Goal: Contribute content: Contribute content

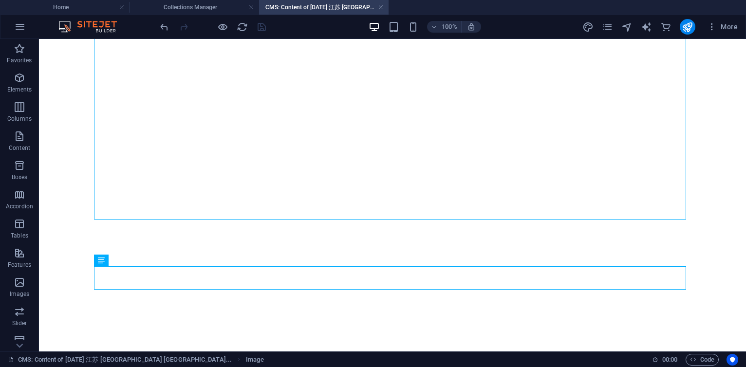
select select "columns.publishing_date_DESC"
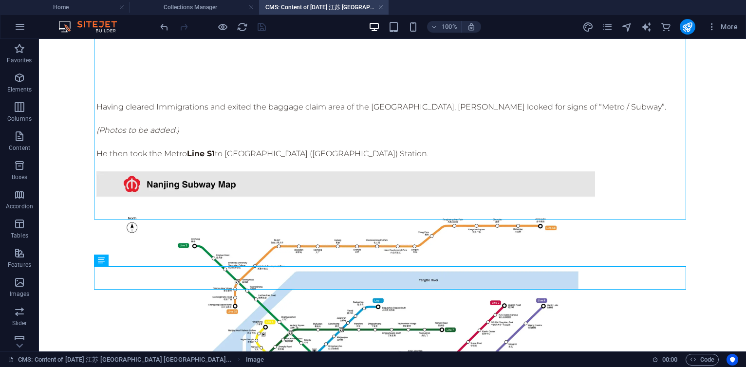
scroll to position [512, 0]
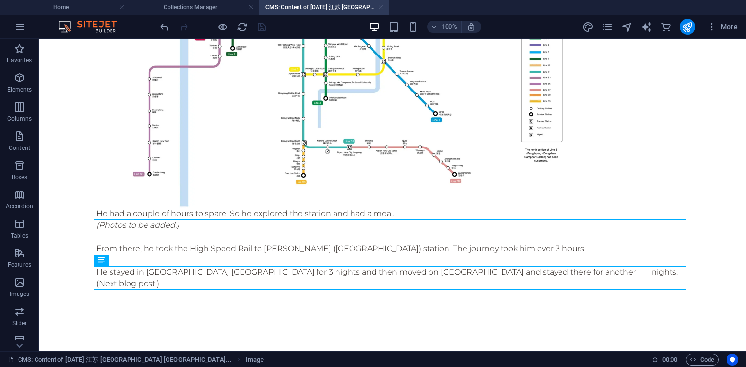
click at [379, 7] on link at bounding box center [381, 7] width 6 height 9
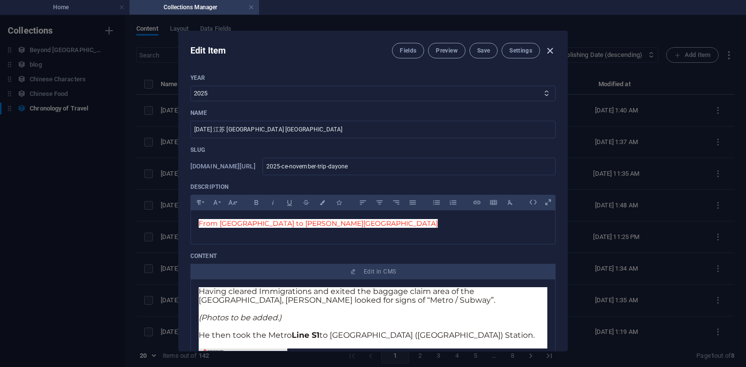
click at [550, 50] on icon "button" at bounding box center [550, 50] width 11 height 11
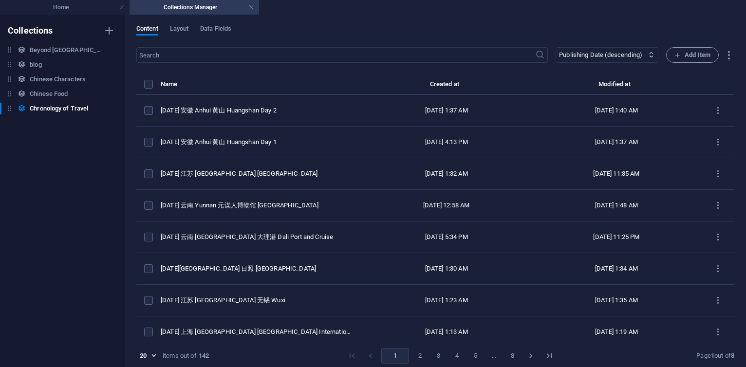
type input "2025-10-02"
type input "2025-ce-november-trip-dayone"
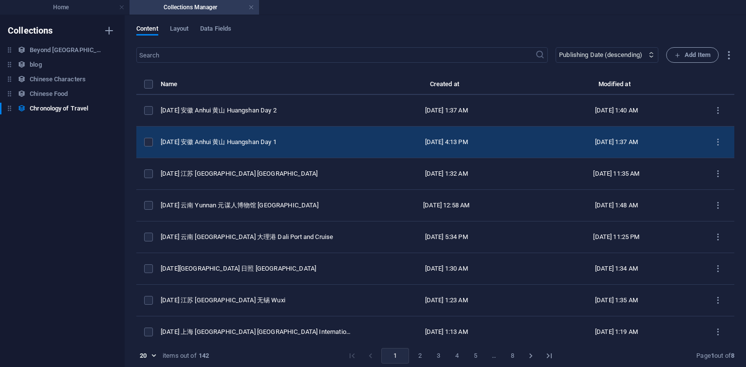
click at [262, 146] on td "2025 CE 安徽 Anhui 黄山 Huangshan Day 1" at bounding box center [261, 143] width 201 height 32
select select "2025"
select select "Travel"
select select "安徽 [GEOGRAPHIC_DATA]"
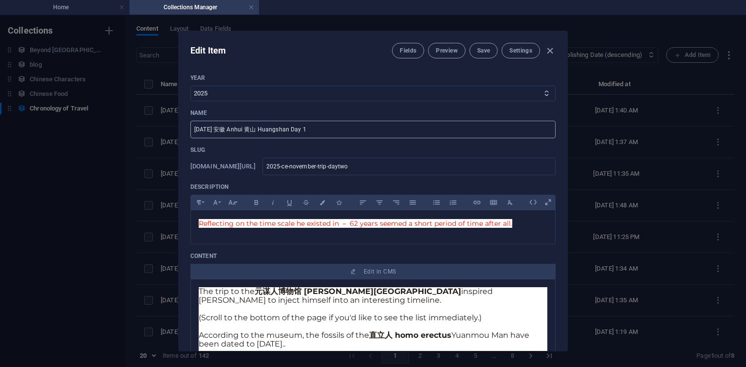
click at [332, 130] on input "2025 CE 安徽 Anhui 黄山 Huangshan Day 1" at bounding box center [372, 130] width 365 height 18
type input "[DATE] 安徽 Anhui 黄山 Huangshan Day 2"
click at [485, 53] on span "Save" at bounding box center [483, 51] width 13 height 8
click at [487, 50] on span "Save" at bounding box center [483, 51] width 13 height 8
click at [552, 51] on icon "button" at bounding box center [550, 50] width 11 height 11
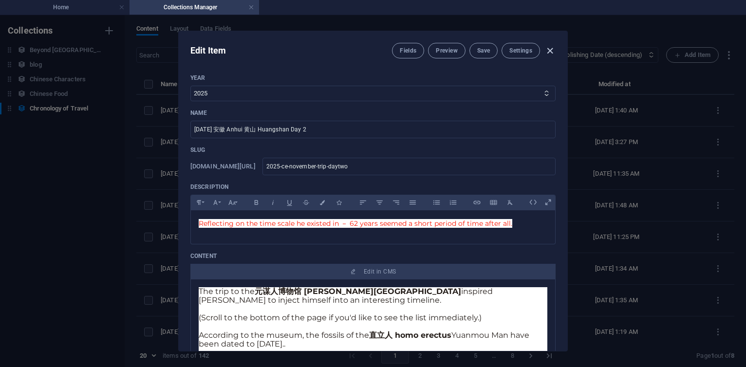
type input "2025-10-02"
type input "2025-ce-november-trip-daytwo"
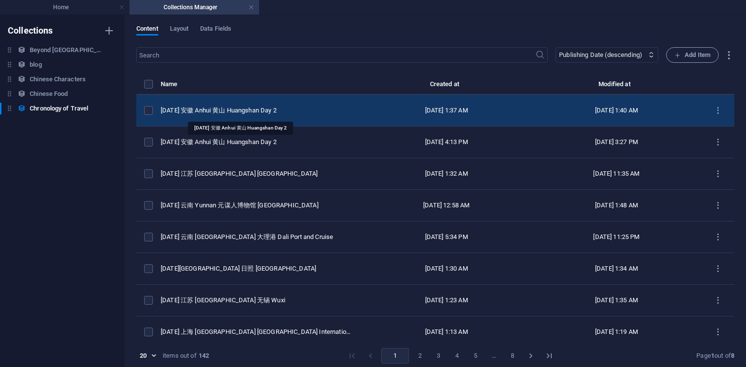
click at [259, 114] on div "[DATE] 安徽 Anhui 黄山 Huangshan Day 2" at bounding box center [257, 110] width 193 height 9
select select "2025"
select select "Travel"
select select "安徽 [GEOGRAPHIC_DATA]"
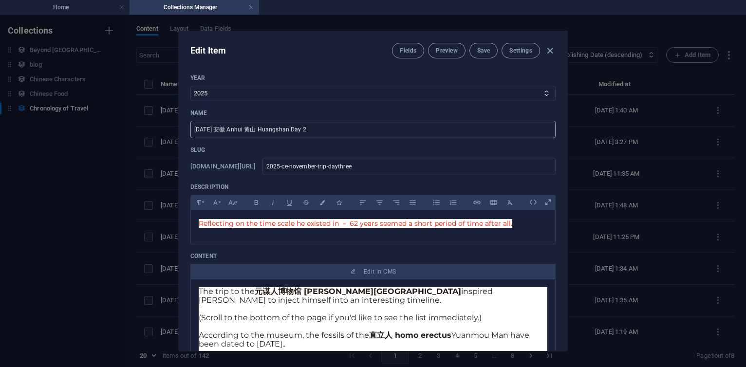
click at [315, 129] on input "[DATE] 安徽 Anhui 黄山 Huangshan Day 2" at bounding box center [372, 130] width 365 height 18
type input "[DATE] 安徽 Anhui 黄山 Huangshan Day 3"
click at [482, 58] on button "Save" at bounding box center [484, 51] width 28 height 16
click at [543, 50] on div "Fields Preview Save Settings" at bounding box center [474, 51] width 164 height 16
click at [551, 51] on icon "button" at bounding box center [550, 50] width 11 height 11
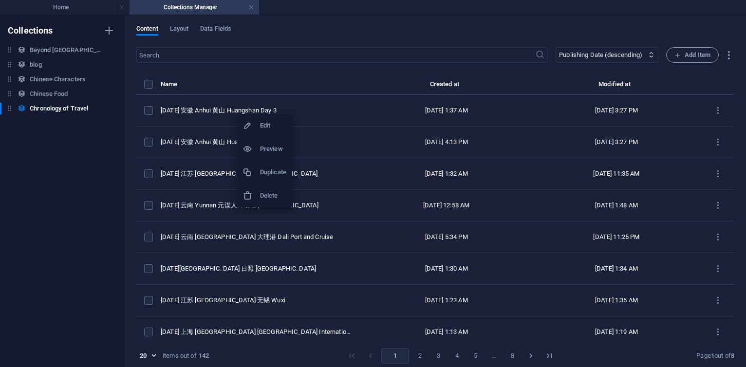
click at [269, 169] on h6 "Duplicate" at bounding box center [273, 173] width 26 height 12
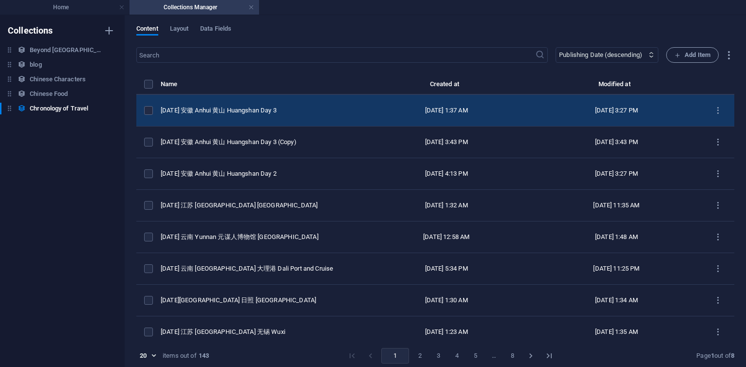
click at [277, 104] on td "[DATE] 安徽 Anhui 黄山 Huangshan Day 3" at bounding box center [261, 111] width 201 height 32
select select "2025"
select select "Travel"
select select "安徽 [GEOGRAPHIC_DATA]"
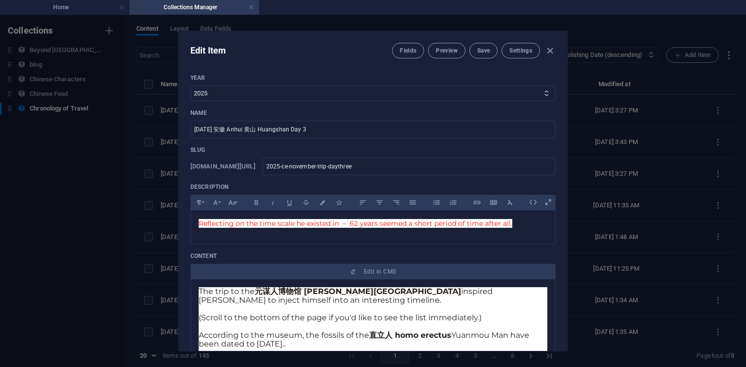
click at [118, 170] on div "Edit Item Fields Preview Save Settings Year 2013 2018 2017 2016 2015 2014 2019 …" at bounding box center [373, 191] width 746 height 352
type input "2025-10-02"
type input "2025-ce-november-trip-daythree"
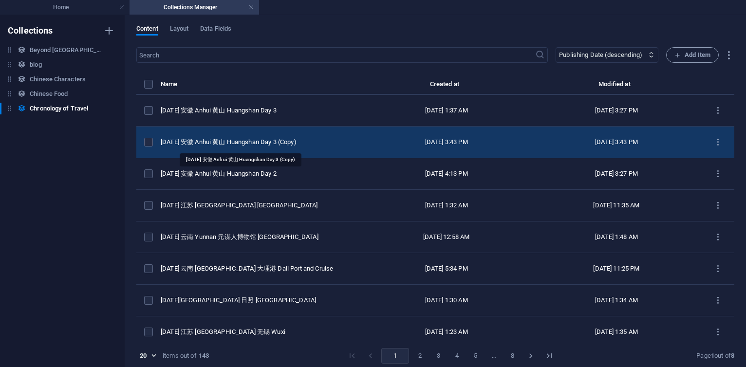
click at [258, 143] on div "2025 CE 安徽 Anhui 黄山 Huangshan Day 3 (Copy)" at bounding box center [257, 142] width 193 height 9
select select "Travel"
select select "安徽 [GEOGRAPHIC_DATA]"
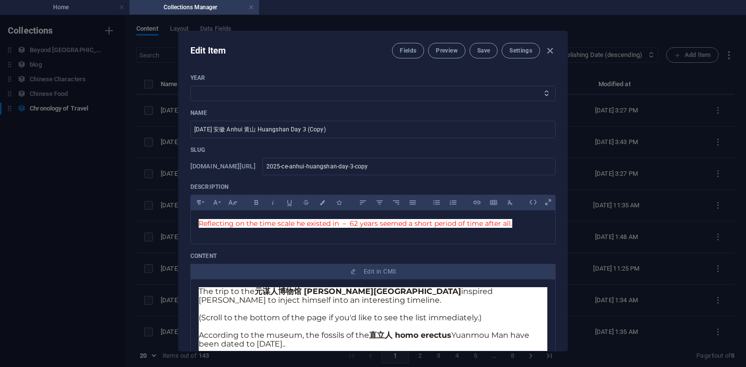
click at [109, 167] on div "Edit Item Fields Preview Save Settings Year 2013 2018 2017 2016 2015 2014 2019 …" at bounding box center [373, 191] width 746 height 352
select select
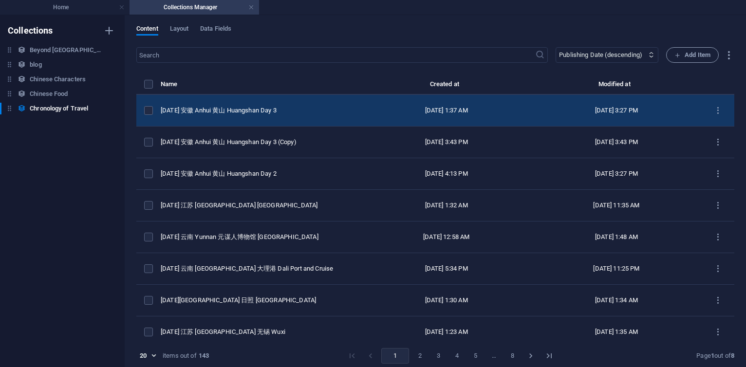
click at [254, 111] on div "[DATE] 安徽 Anhui 黄山 Huangshan Day 3" at bounding box center [257, 110] width 193 height 9
select select "2025"
select select "Travel"
select select "安徽 [GEOGRAPHIC_DATA]"
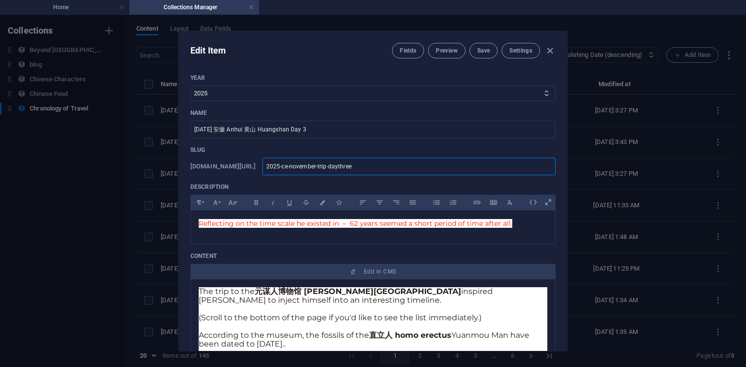
click at [434, 168] on input "2025-ce-november-trip-daythree" at bounding box center [409, 167] width 293 height 18
type input "2025-ce-november-trip-daythre"
type input "2025-ce-november-trip-daythr"
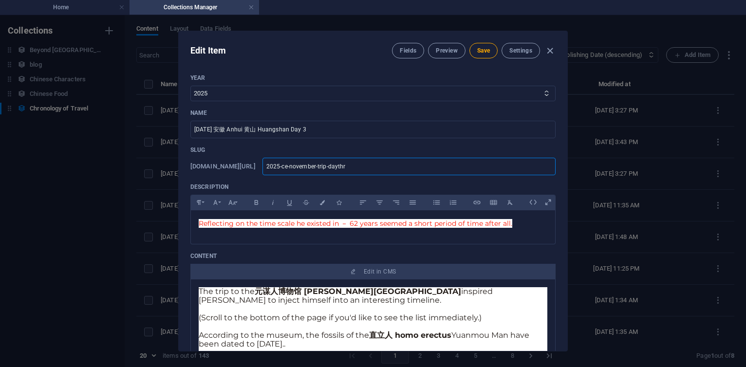
type input "2025-ce-november-trip-dayth"
type input "2025-ce-november-trip-dayt"
type input "2025-ce-november-trip-day"
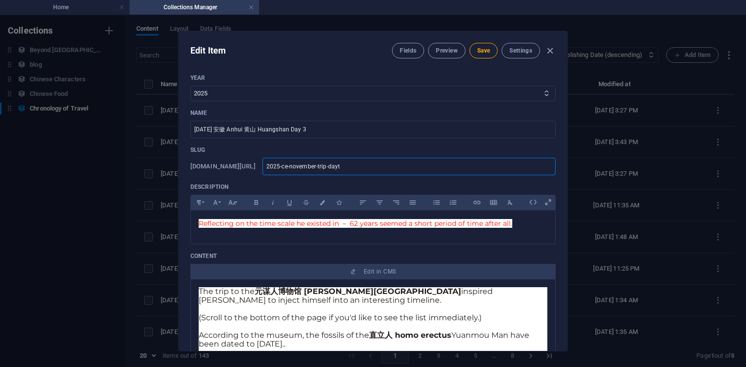
type input "2025-ce-november-trip-day"
type input "2025-ce-november-trip-dayf"
type input "2025-ce-november-trip-dayfo"
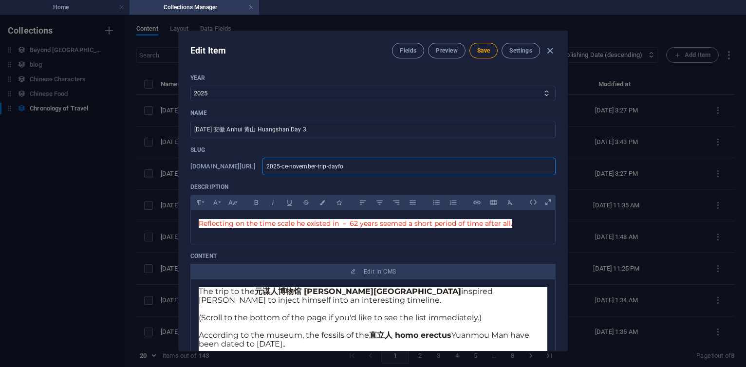
type input "2025-ce-november-trip-dayfor"
type input "2025-ce-november-trip-dayfo"
type input "2025-ce-november-trip-dayfou"
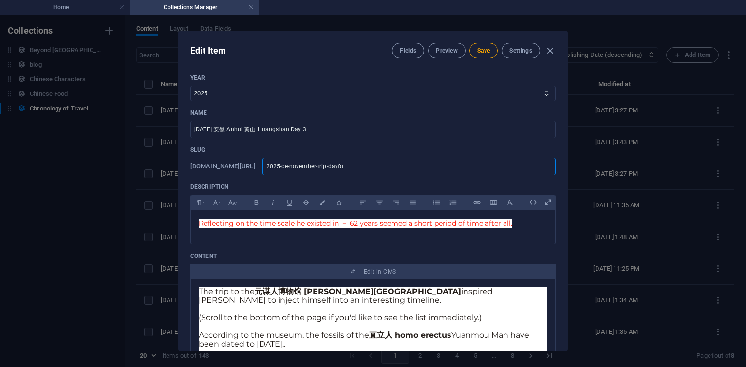
type input "2025-ce-november-trip-dayfou"
type input "2025-ce-november-trip-dayfour"
click at [342, 128] on input "[DATE] 安徽 Anhui 黄山 Huangshan Day 3" at bounding box center [372, 130] width 365 height 18
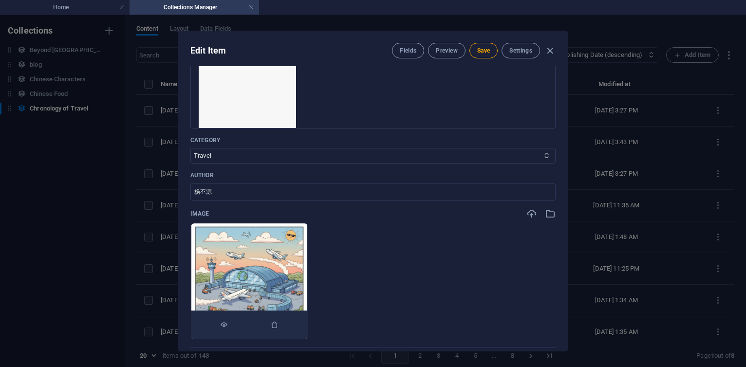
scroll to position [351, 0]
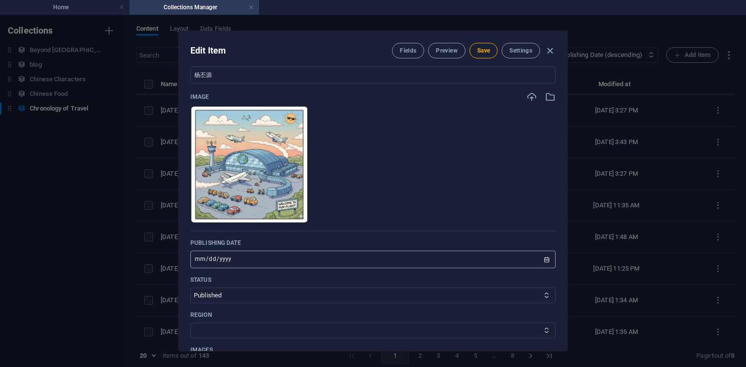
type input "[DATE] 安徽 Anhui 宏村 Hongcun Day 4"
click at [209, 263] on input "2025-11-04" at bounding box center [372, 260] width 365 height 18
type input "2025-11-05"
click at [480, 49] on span "Save" at bounding box center [483, 51] width 13 height 8
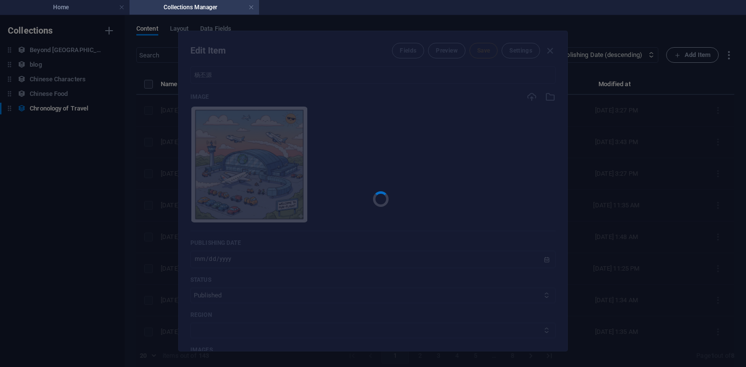
type input "2025-ce-november-trip-dayfour"
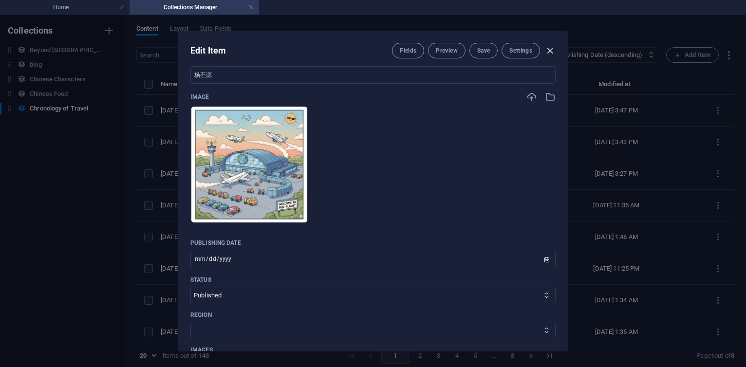
click at [554, 49] on span "button" at bounding box center [550, 50] width 12 height 11
type input "2025-10-02"
type input "2025-ce-november-trip-dayfour"
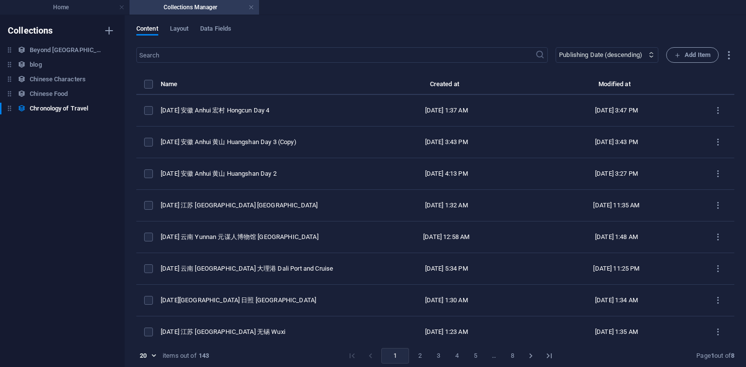
scroll to position [292, 0]
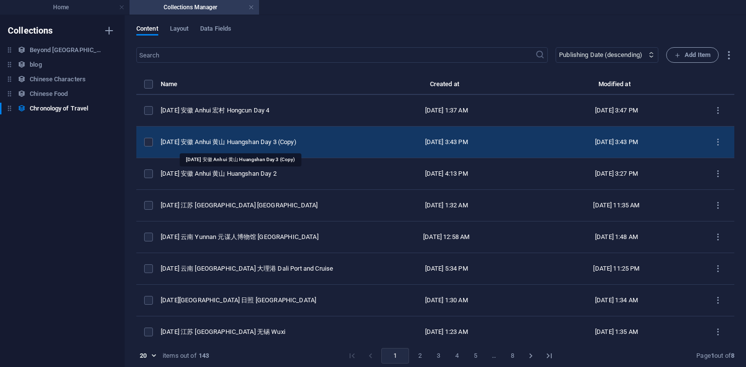
click at [279, 144] on div "2025 CE 安徽 Anhui 黄山 Huangshan Day 3 (Copy)" at bounding box center [257, 142] width 193 height 9
select select "Travel"
select select "安徽 [GEOGRAPHIC_DATA]"
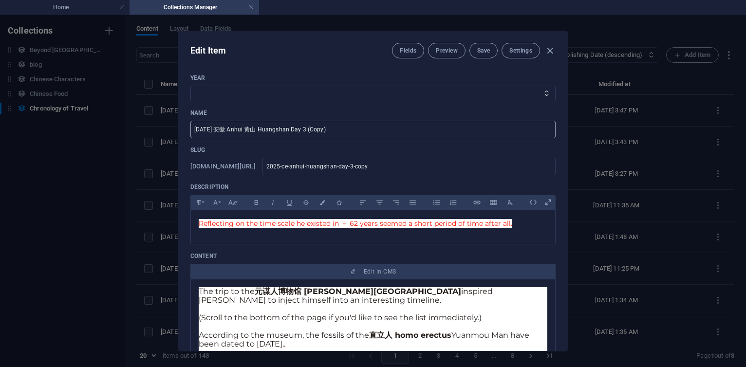
click at [354, 134] on input "2025 CE 安徽 Anhui 黄山 Huangshan Day 3 (Copy)" at bounding box center [372, 130] width 365 height 18
select select "2025"
click at [190, 86] on select "2013 2018 2017 2016 2015 2014 2019 2020 2021 2022 2023 2024 2025 2026 2027 1996…" at bounding box center [372, 94] width 365 height 16
click at [341, 131] on input "2025 CE 安徽 Anhui 黄山 Huangshan Day 3 (Copy)" at bounding box center [372, 130] width 365 height 18
type input "[DATE] 安徽 Anhui 黄山 Huangshan Day 3"
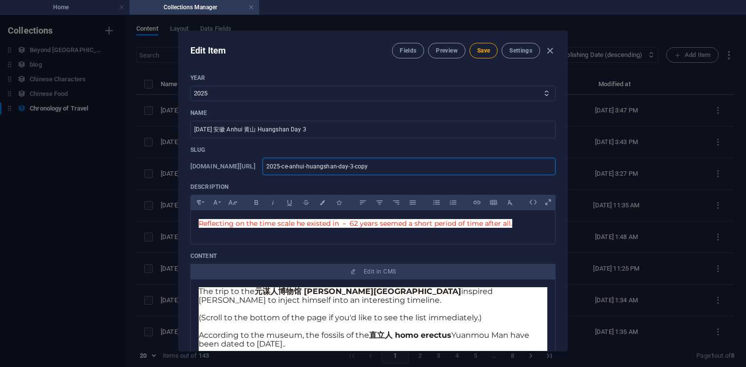
click at [453, 169] on input "2025-ce-anhui-huangshan-day-3-copy" at bounding box center [409, 167] width 293 height 18
type input "2025-ce-anhui-huangshan-day-3-cop"
type input "2025-ce-anhui-huangshan-day-3-co"
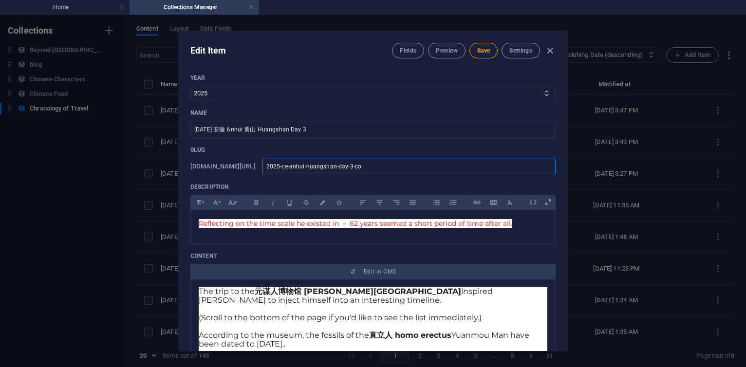
type input "2025-ce-anhui-huangshan-day-3-c"
type input "2025-ce-anhui-huangshan-day-3-"
type input "2025-ce-anhui-huangshan-day-3"
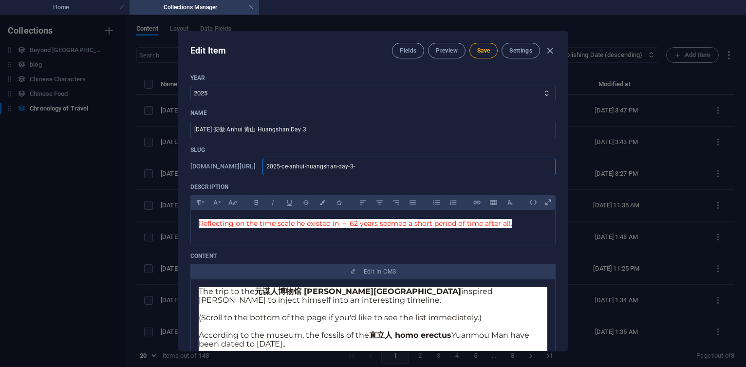
type input "2025-ce-anhui-huangshan-day-3"
click at [485, 55] on button "Save" at bounding box center [484, 51] width 28 height 16
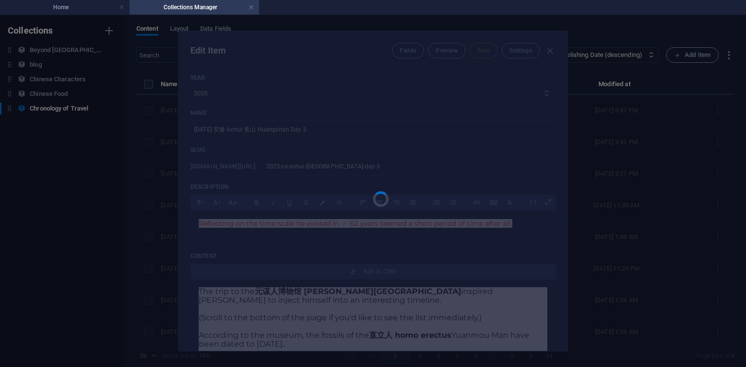
type input "2025-ce-anhui-huangshan-day-3"
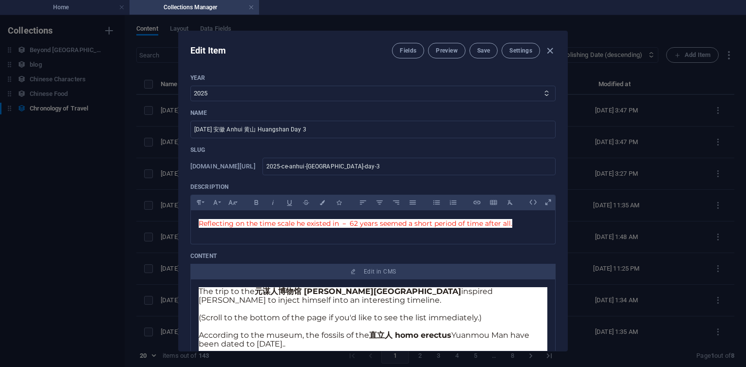
click at [109, 181] on div "Edit Item Fields Preview Save Settings Year 2013 2018 2017 2016 2015 2014 2019 …" at bounding box center [373, 191] width 746 height 352
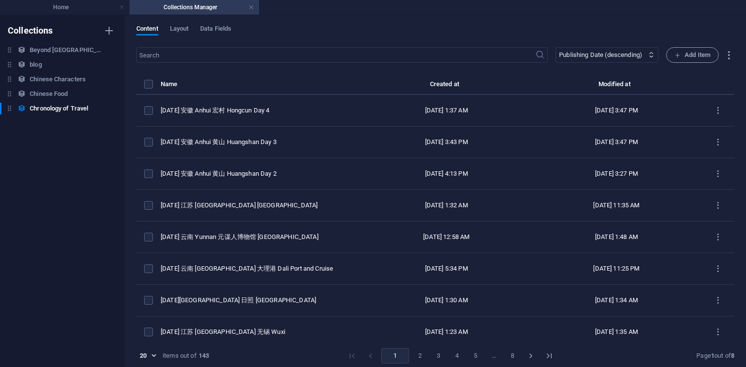
type input "2025-10-02"
type input "2025-ce-anhui-huangshan-day-3"
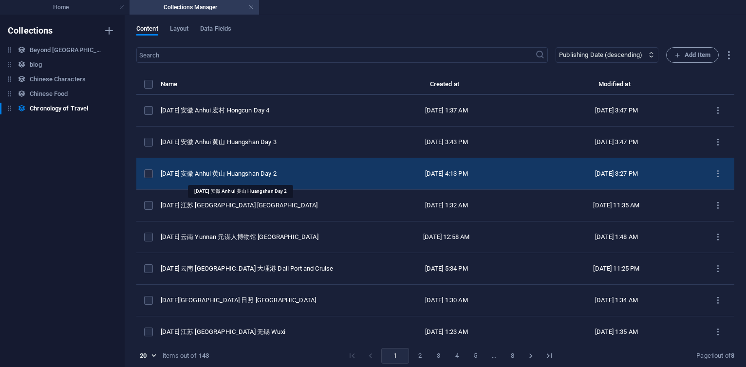
click at [276, 177] on div "[DATE] 安徽 Anhui 黄山 Huangshan Day 2" at bounding box center [257, 174] width 193 height 9
select select "2025"
select select "Travel"
select select "安徽 [GEOGRAPHIC_DATA]"
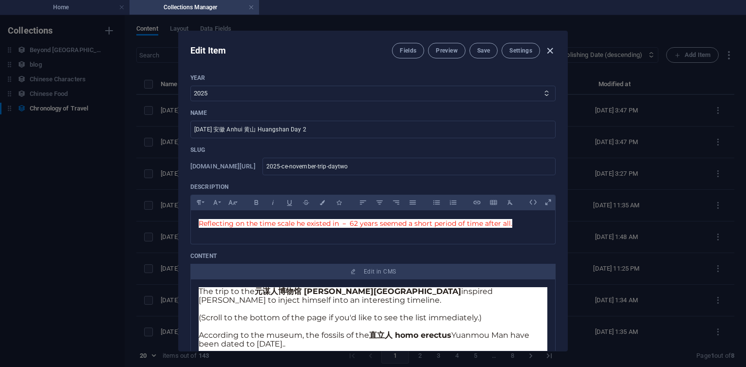
click at [551, 49] on icon "button" at bounding box center [550, 50] width 11 height 11
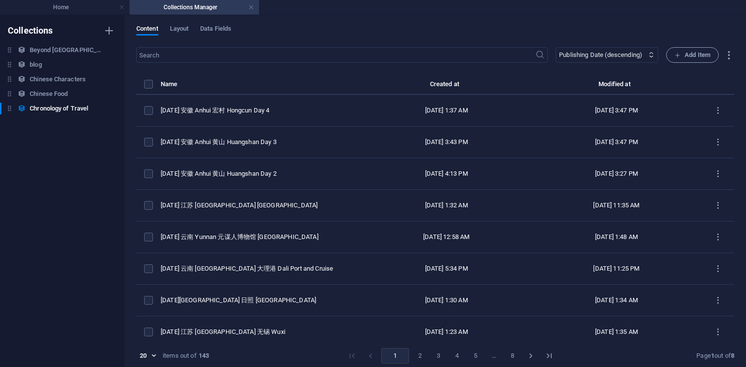
type input "2025-10-02"
type input "2025-ce-november-trip-daytwo"
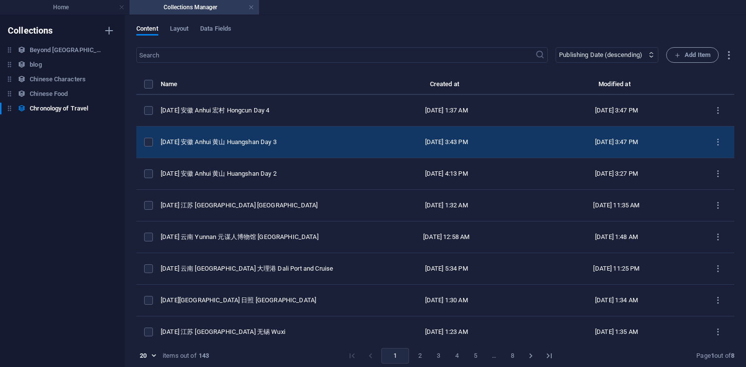
click at [217, 152] on td "[DATE] 安徽 Anhui 黄山 Huangshan Day 3" at bounding box center [261, 143] width 201 height 32
select select "2025"
select select "Travel"
select select "安徽 [GEOGRAPHIC_DATA]"
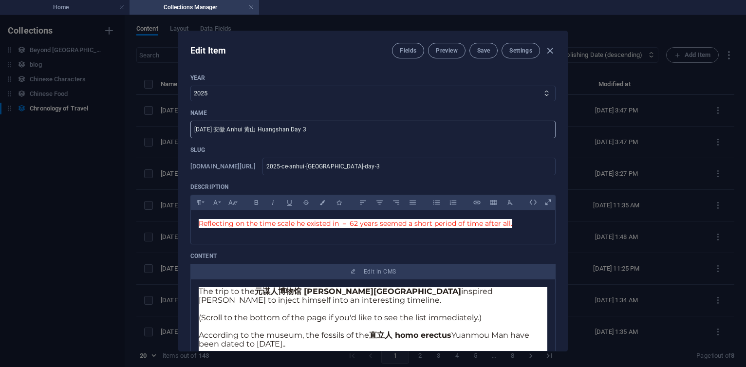
click at [328, 129] on input "[DATE] 安徽 Anhui 黄山 Huangshan Day 3" at bounding box center [372, 130] width 365 height 18
click at [437, 166] on input "2025-ce-anhui-huangshan-day-3" at bounding box center [409, 167] width 293 height 18
type input "2025-ce-anhui-huangshan-day-"
type input "2025-ce-anhui-huangshan-day"
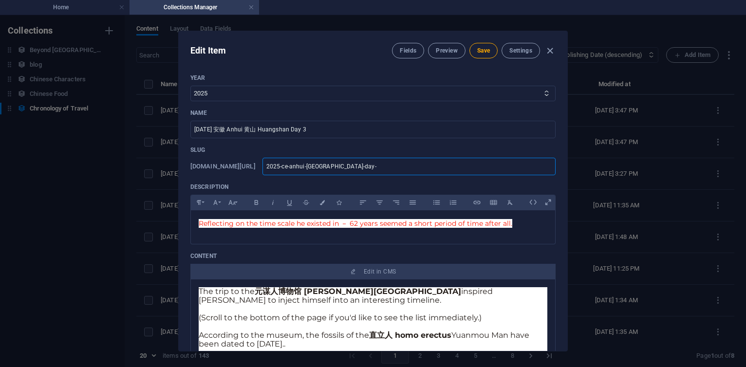
type input "2025-ce-anhui-huangshan-day"
type input "2025-ce-anhui-huangshan-dayt"
type input "2025-ce-anhui-huangshan-dayth"
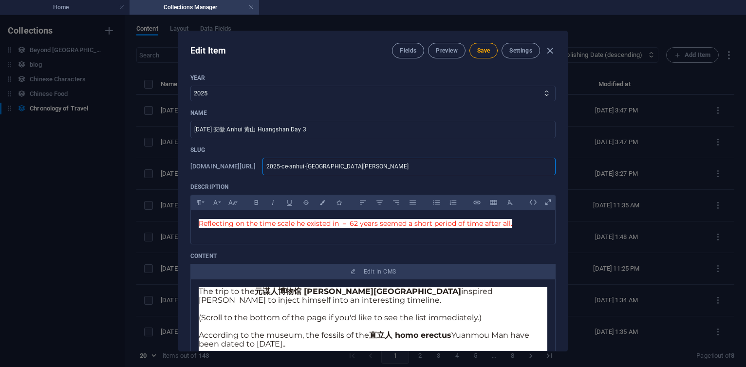
type input "2025-ce-anhui-huangshan-daythr"
type input "2025-ce-anhui-huangshan-daythre"
type input "2025-ce-anhui-huangshan-daythree"
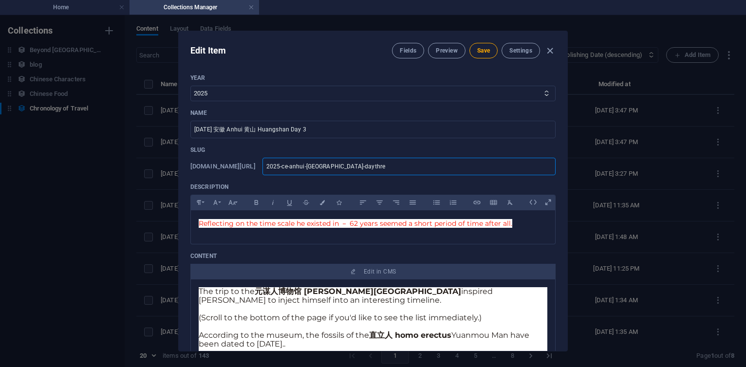
type input "2025-ce-anhui-huangshan-daythree"
click at [481, 50] on span "Save" at bounding box center [483, 51] width 13 height 8
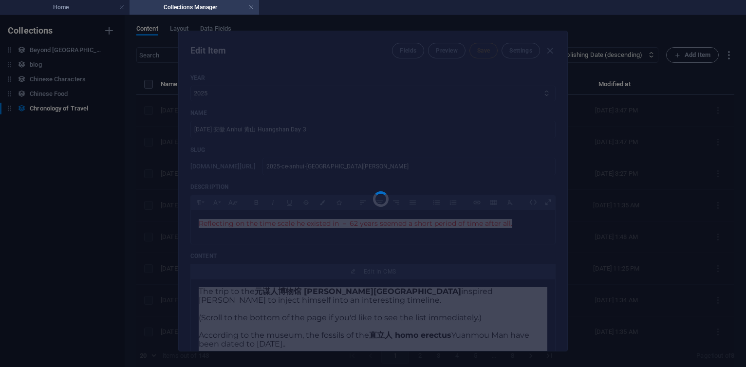
type input "2025-ce-anhui-huangshan-daythree"
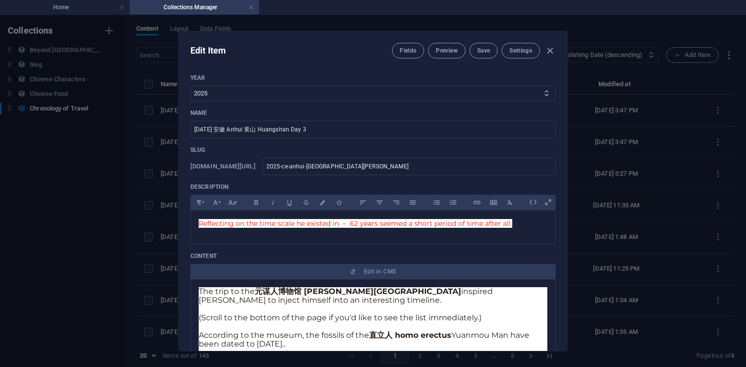
click at [483, 58] on div "Edit Item Fields Preview Save Settings" at bounding box center [373, 48] width 389 height 35
click at [481, 49] on span "Save" at bounding box center [483, 51] width 13 height 8
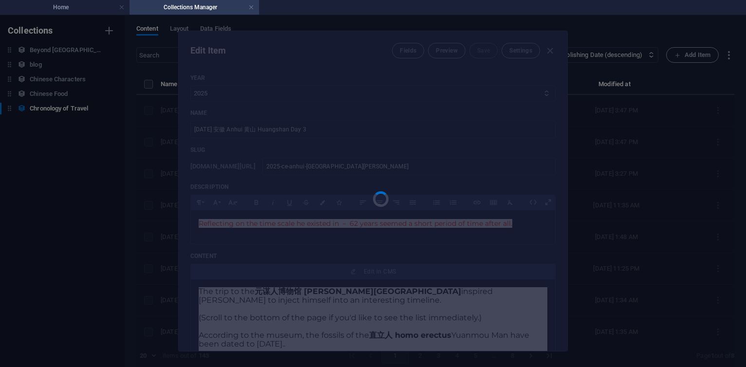
click at [89, 182] on div "Edit Item Fields Preview Save Settings Year 2013 2018 2017 2016 2015 2014 2019 …" at bounding box center [373, 191] width 746 height 352
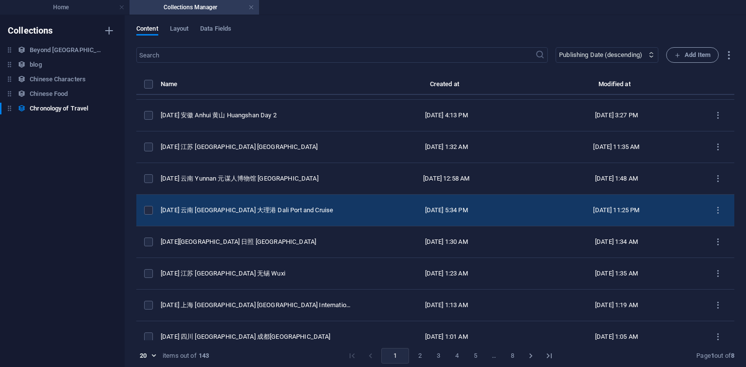
scroll to position [0, 0]
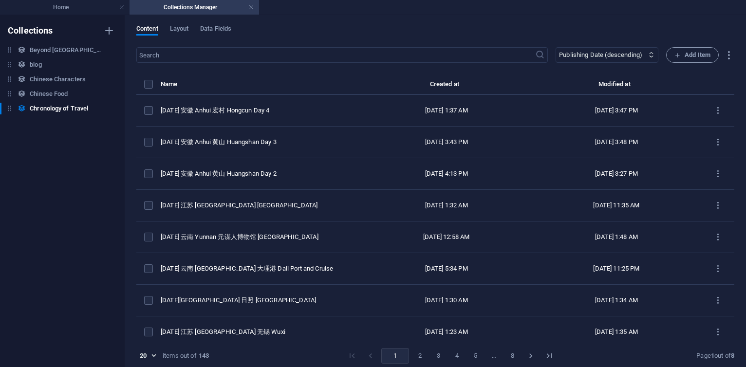
click at [472, 356] on button "5" at bounding box center [476, 356] width 16 height 16
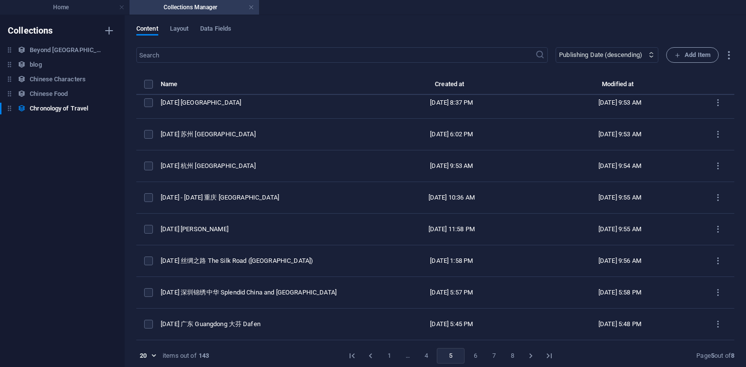
scroll to position [4, 0]
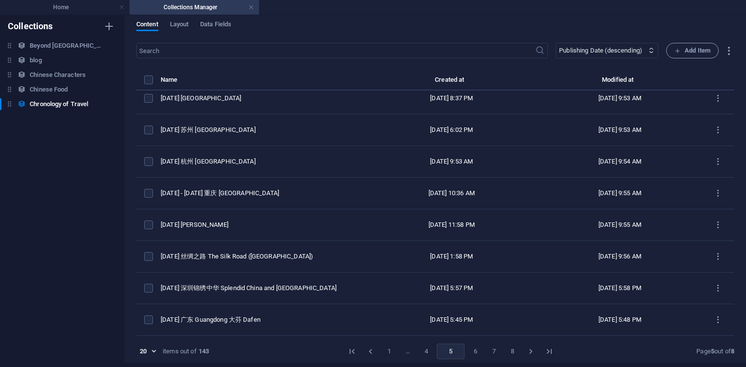
click at [470, 351] on button "6" at bounding box center [476, 352] width 16 height 16
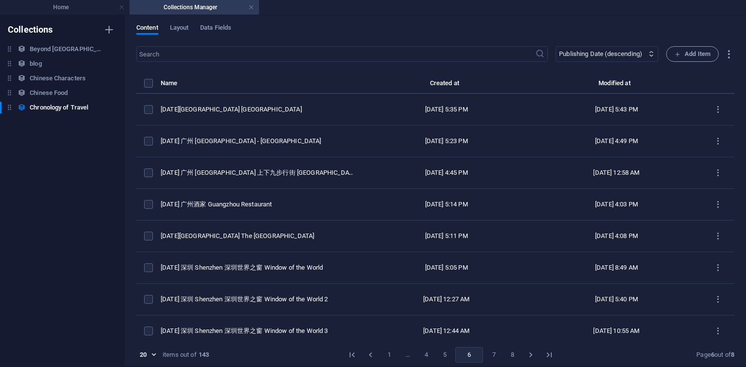
scroll to position [0, 0]
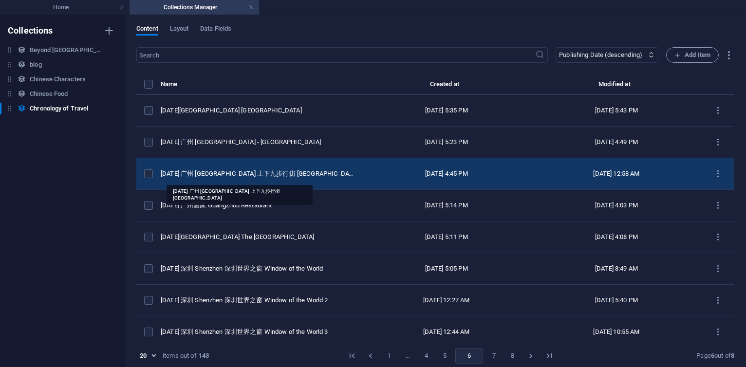
click at [290, 173] on div "[DATE] 广州 [GEOGRAPHIC_DATA] 上下九步行街 [GEOGRAPHIC_DATA]" at bounding box center [257, 174] width 193 height 9
select select "2014"
select select "Travel"
select select "[GEOGRAPHIC_DATA]"
select select "Photos + AI Generated"
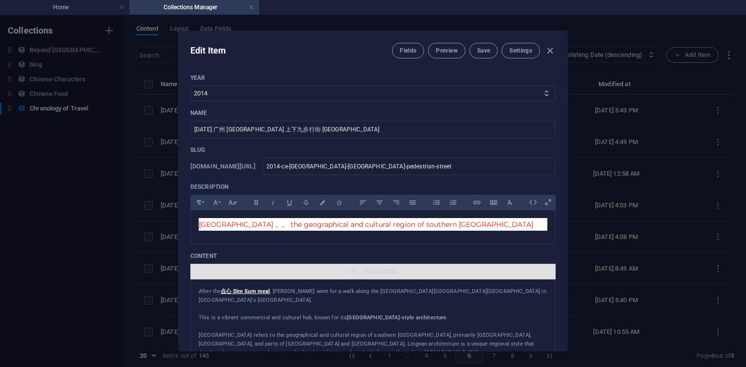
click at [383, 272] on span "Edit in CMS" at bounding box center [380, 272] width 32 height 8
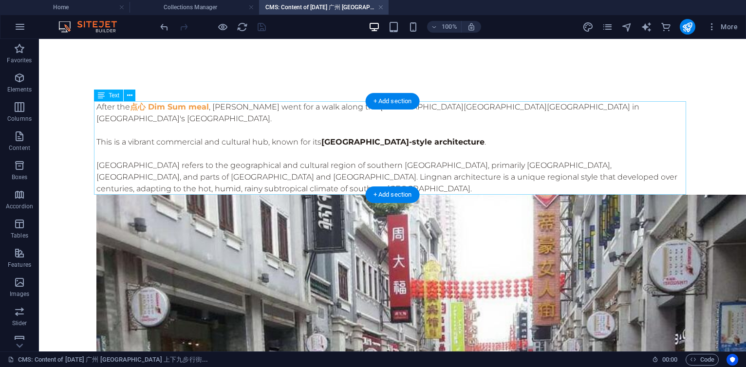
click at [278, 150] on div "After the 点心 Dim Sum meal , 杨丕源 Yang Piyuan went for a walk along the 广州市荔湾区上下九…" at bounding box center [392, 148] width 592 height 94
click at [127, 168] on div "After the 点心 Dim Sum meal , 杨丕源 Yang Piyuan went for a walk along the 广州市荔湾区上下九…" at bounding box center [392, 148] width 592 height 94
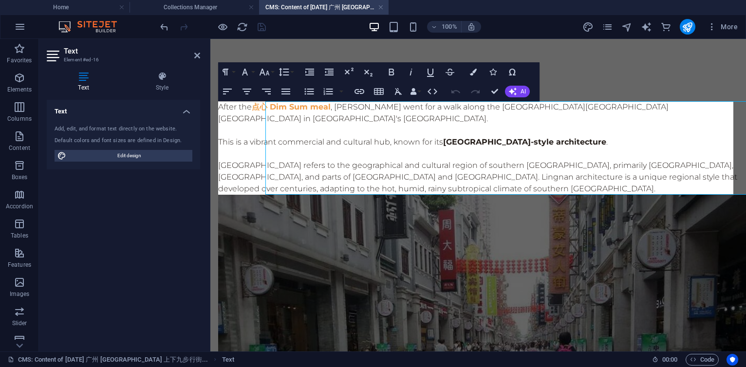
click at [269, 164] on p "岭南 Lingnan refers to the geographical and cultural region of southern China, pr…" at bounding box center [478, 177] width 520 height 35
drag, startPoint x: 267, startPoint y: 166, endPoint x: 214, endPoint y: 168, distance: 53.6
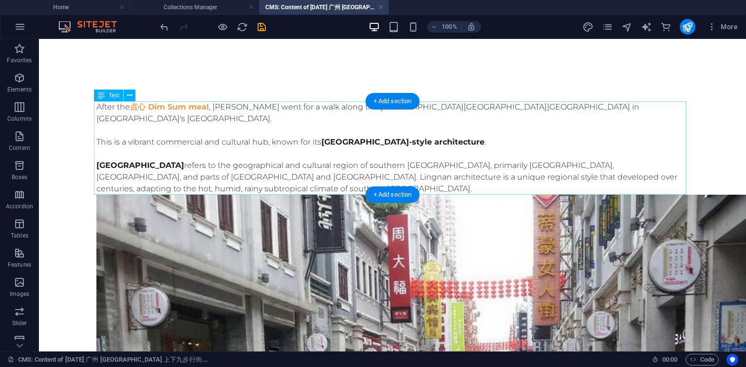
click at [231, 158] on div "After the 点心 Dim Sum meal , 杨丕源 Yang Piyuan went for a walk along the 广州市荔湾区上下九…" at bounding box center [392, 148] width 592 height 94
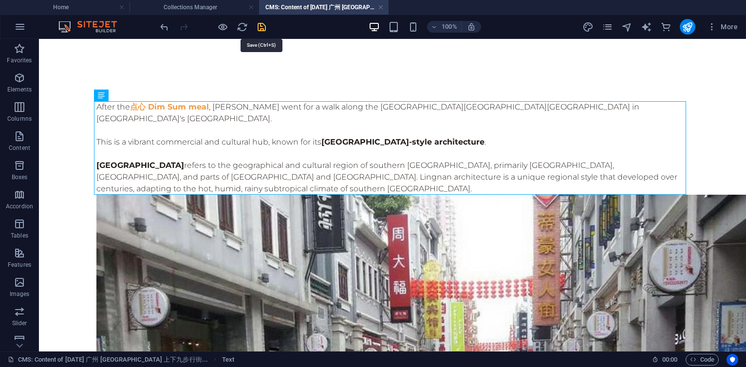
drag, startPoint x: 262, startPoint y: 26, endPoint x: 212, endPoint y: 30, distance: 49.8
click at [262, 26] on icon "save" at bounding box center [261, 26] width 11 height 11
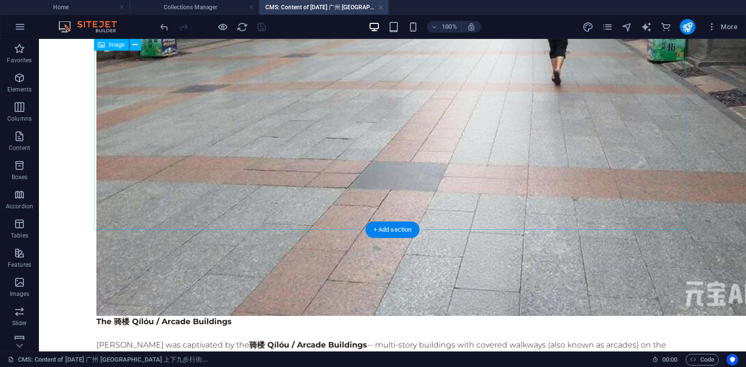
scroll to position [468, 0]
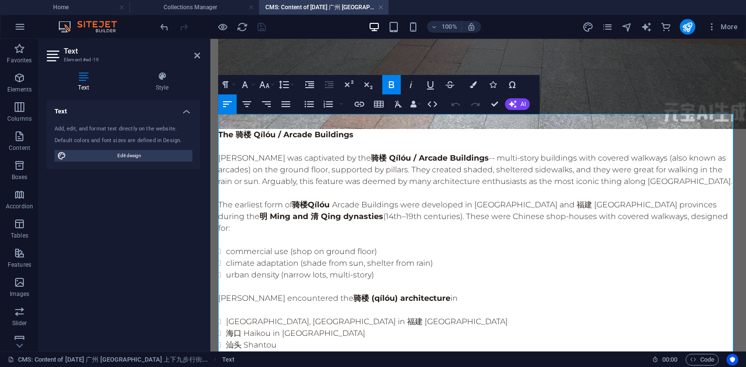
click at [683, 152] on p "杨丕源 Yang Piyuan was captivated by the 骑楼 Qílóu / Arcade Buildings -- multi-stor…" at bounding box center [478, 169] width 520 height 35
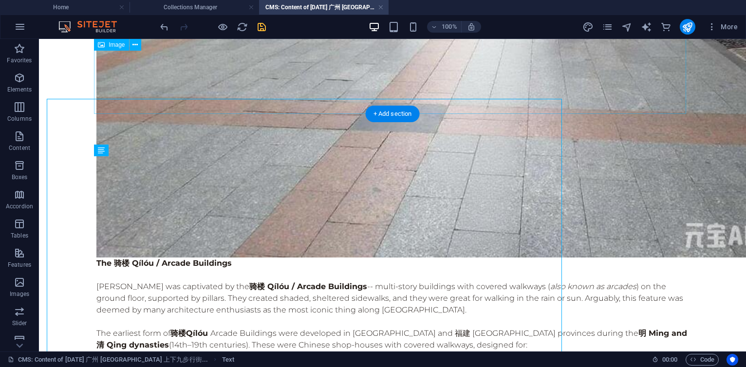
scroll to position [483, 0]
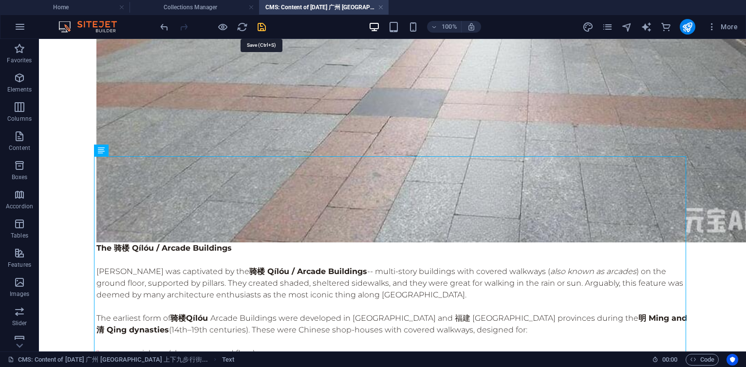
click at [262, 23] on icon "save" at bounding box center [261, 26] width 11 height 11
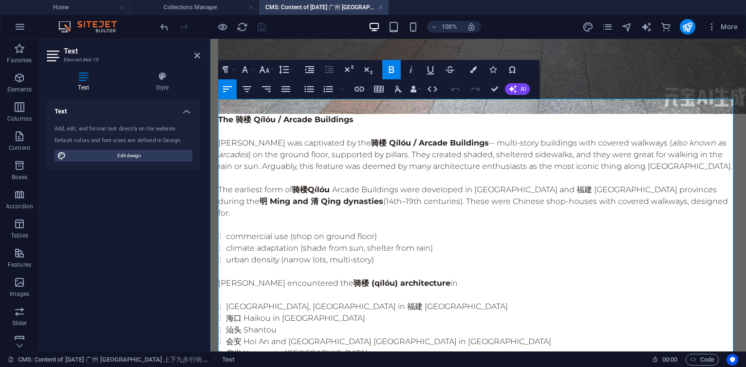
click at [586, 138] on p "杨丕源 Yang Piyuan was captivated by the 骑楼 Qílóu / Arcade Buildings -- multi-stor…" at bounding box center [478, 154] width 520 height 35
click at [303, 151] on p "杨丕源 Yang Piyuan was captivated by the 骑楼 Qílóu / Arcade Buildings -- multi-stor…" at bounding box center [478, 154] width 520 height 35
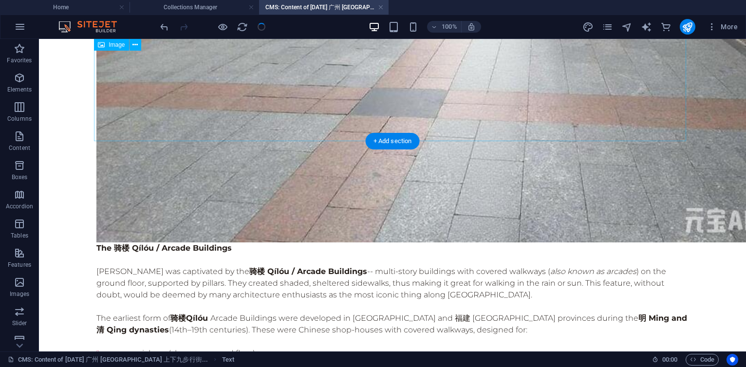
scroll to position [498, 0]
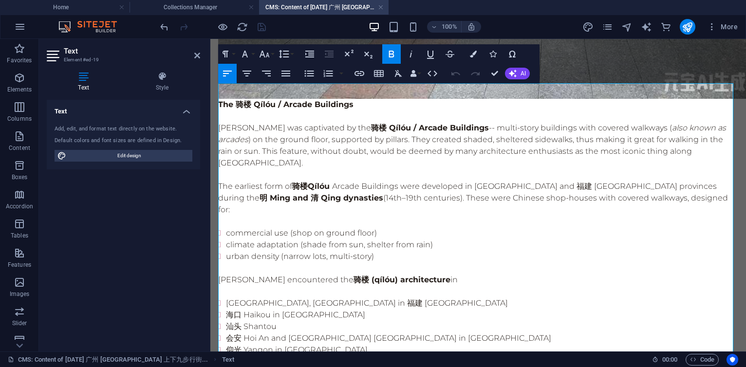
click at [606, 122] on p "杨丕源 Yang Piyuan was captivated by the 骑楼 Qílóu / Arcade Buildings -- multi-stor…" at bounding box center [478, 145] width 520 height 47
click at [342, 181] on p "The earliest form of 骑楼 [GEOGRAPHIC_DATA] were developed in [GEOGRAPHIC_DATA] a…" at bounding box center [478, 198] width 520 height 35
click at [370, 183] on p "The earliest form of 骑楼 Qílóu arcade buildings were developed in 广东 Guangdong a…" at bounding box center [478, 198] width 520 height 35
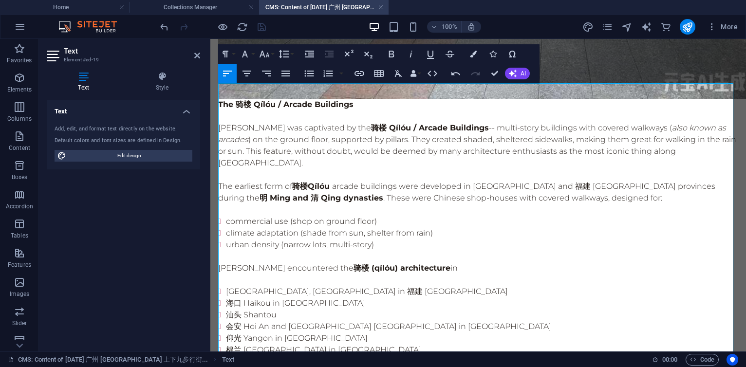
click at [581, 183] on p "The earliest form of 骑楼 Qílóu arcade buildings were developed in 广东 Guangdong a…" at bounding box center [478, 192] width 520 height 23
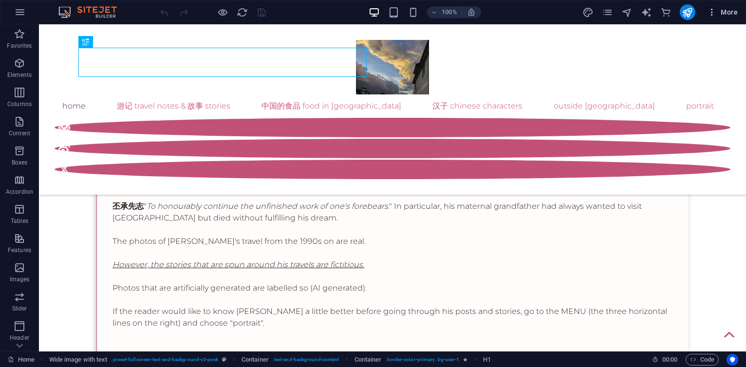
click at [732, 12] on span "More" at bounding box center [722, 12] width 31 height 10
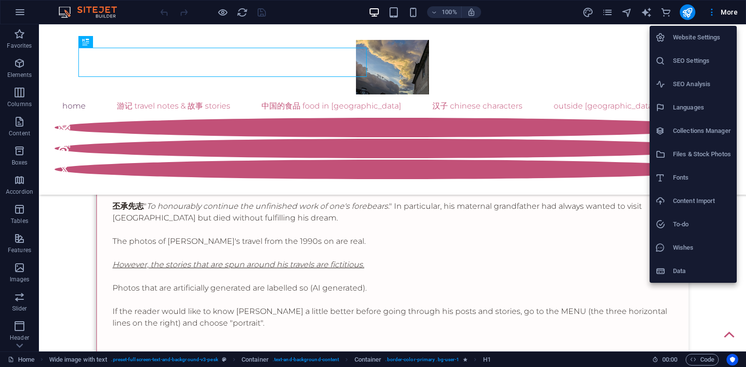
click at [685, 134] on h6 "Collections Manager" at bounding box center [702, 131] width 58 height 12
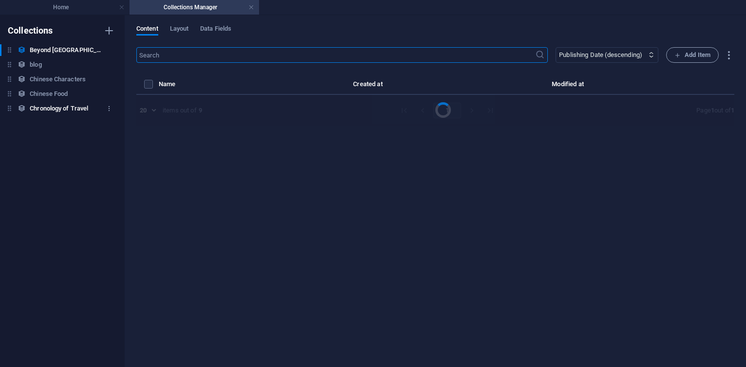
click at [67, 105] on h6 "Chronology of Travel" at bounding box center [59, 109] width 58 height 12
select select "columns.publishing_date_DESC"
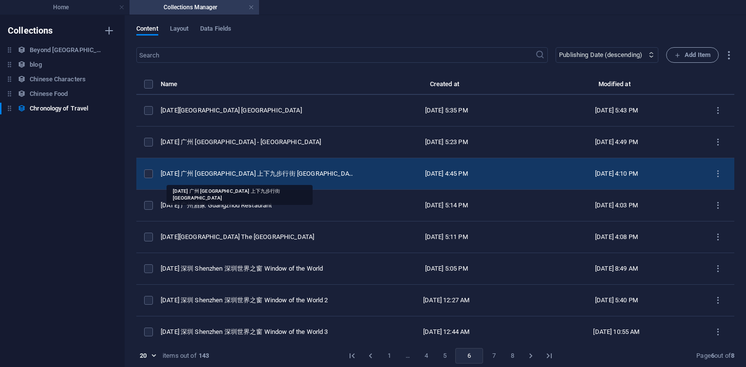
click at [292, 175] on div "[DATE] 广州 [GEOGRAPHIC_DATA] 上下九步行街 [GEOGRAPHIC_DATA]" at bounding box center [257, 174] width 193 height 9
select select "2014"
select select "Travel"
select select "[GEOGRAPHIC_DATA]"
select select "Photos + AI Generated"
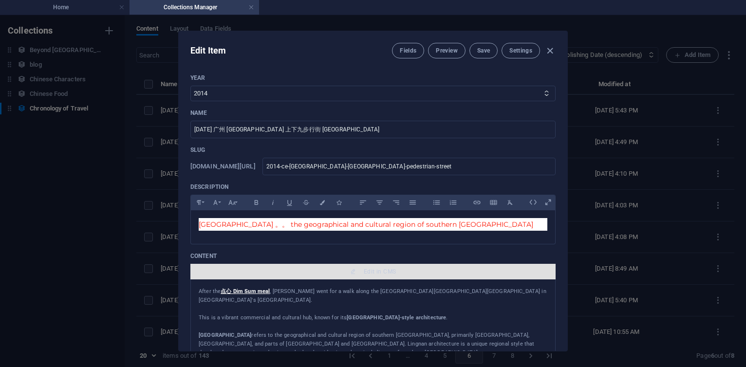
click at [383, 269] on span "Edit in CMS" at bounding box center [380, 272] width 32 height 8
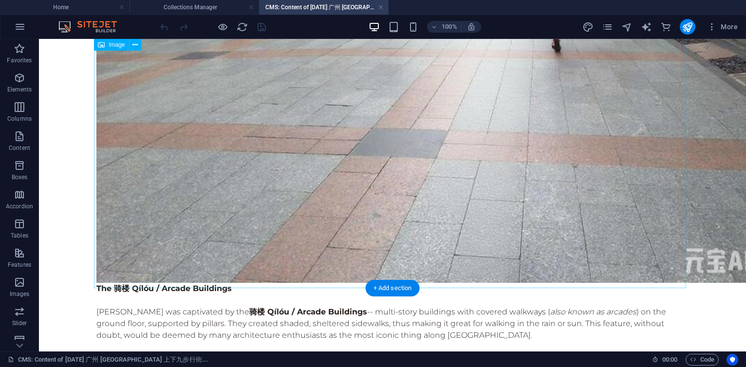
scroll to position [526, 0]
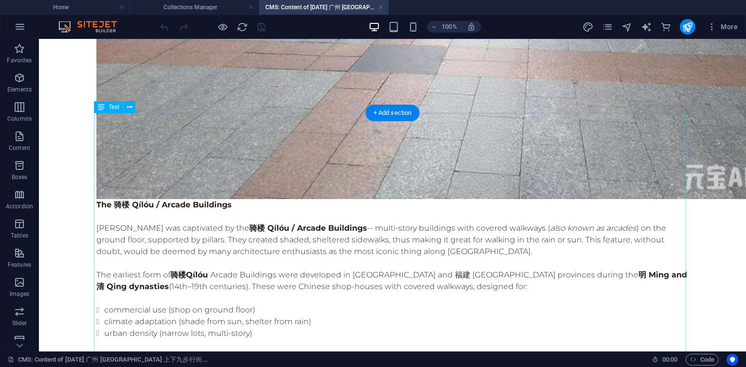
click at [414, 199] on div "The 骑楼 Qílóu / Arcade Buildings [PERSON_NAME] was captivated by the 骑楼 Qílóu / …" at bounding box center [392, 351] width 592 height 304
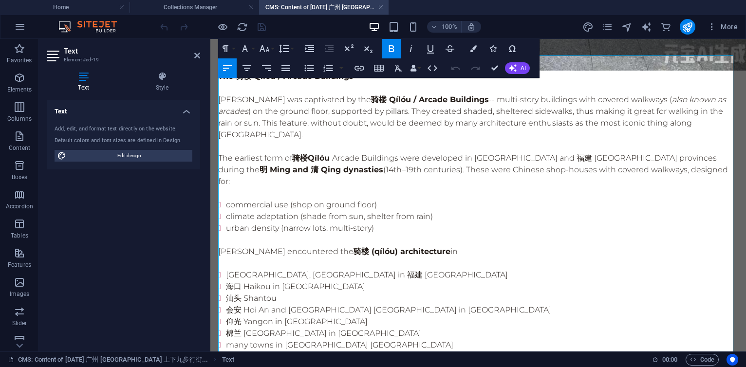
drag, startPoint x: 659, startPoint y: 154, endPoint x: 664, endPoint y: 152, distance: 5.2
click at [660, 154] on p "The earliest form of 骑楼 [GEOGRAPHIC_DATA] were developed in [GEOGRAPHIC_DATA] a…" at bounding box center [478, 169] width 520 height 35
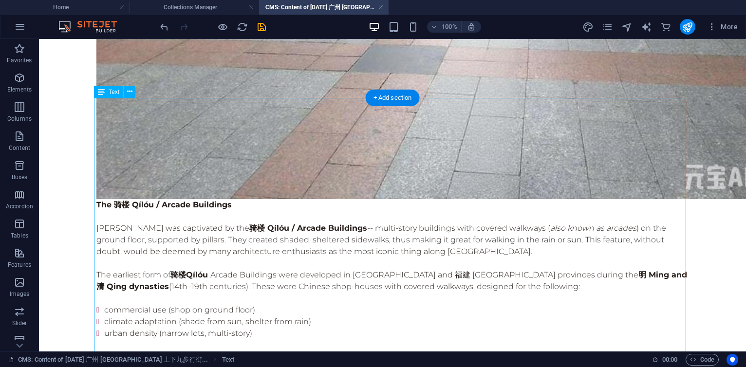
scroll to position [541, 0]
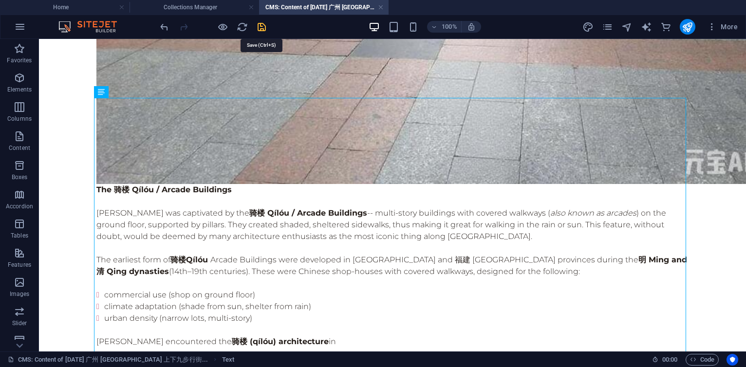
click at [258, 25] on icon "save" at bounding box center [261, 26] width 11 height 11
click at [264, 184] on div "The 骑楼 Qílóu / Arcade Buildings [PERSON_NAME] was captivated by the 骑楼 Qílóu / …" at bounding box center [392, 336] width 592 height 304
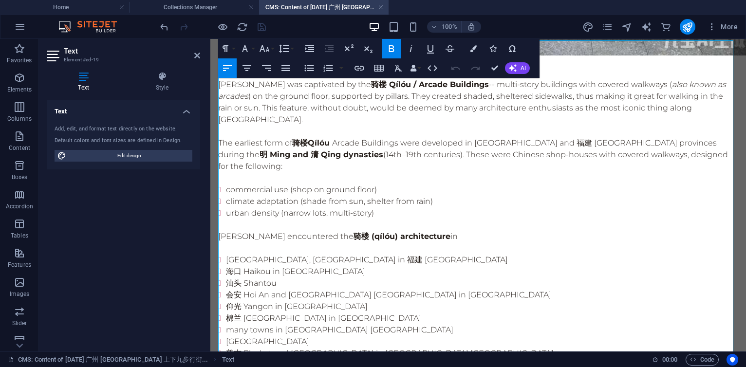
click at [388, 138] on p "The earliest form of 骑楼 [GEOGRAPHIC_DATA] were developed in [GEOGRAPHIC_DATA] a…" at bounding box center [478, 154] width 520 height 35
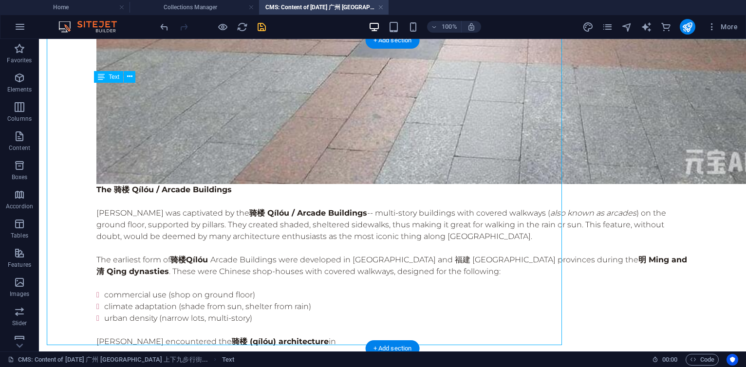
scroll to position [556, 0]
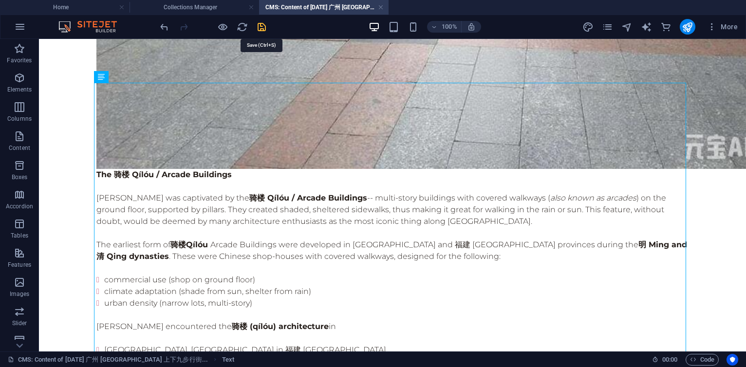
click at [264, 29] on icon "save" at bounding box center [261, 26] width 11 height 11
click at [205, 239] on div "The 骑楼 Qílóu / Arcade Buildings [PERSON_NAME] was captivated by the 骑楼 Qílóu / …" at bounding box center [392, 321] width 592 height 304
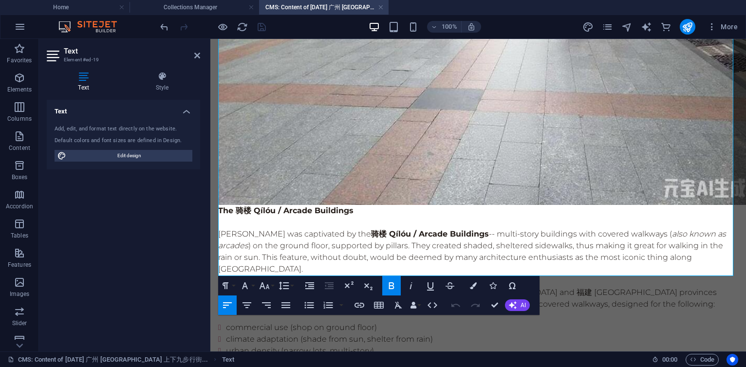
scroll to position [626, 0]
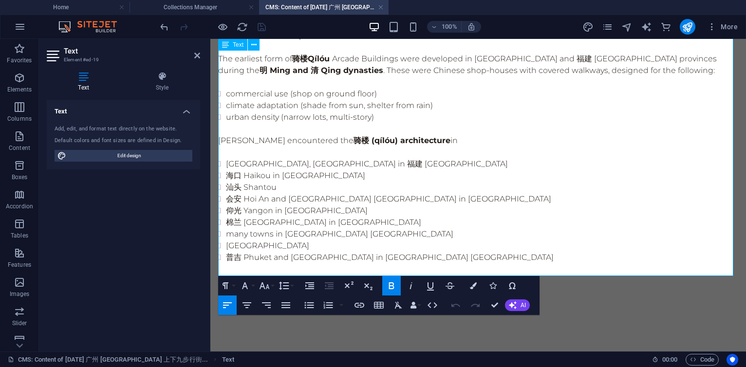
click at [292, 135] on p "[PERSON_NAME] encountered the 骑楼 (qílóu) architecture in" at bounding box center [478, 141] width 520 height 12
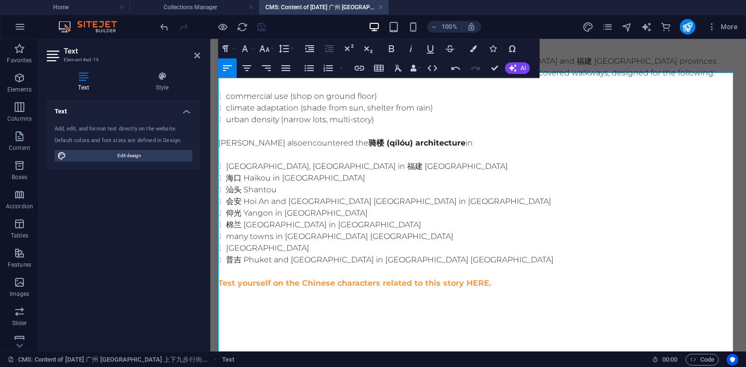
scroll to position [509, 0]
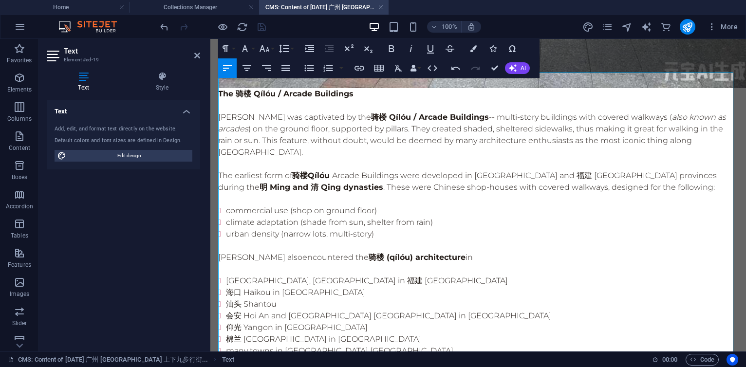
click at [317, 171] on strong "Qílóu" at bounding box center [319, 175] width 22 height 9
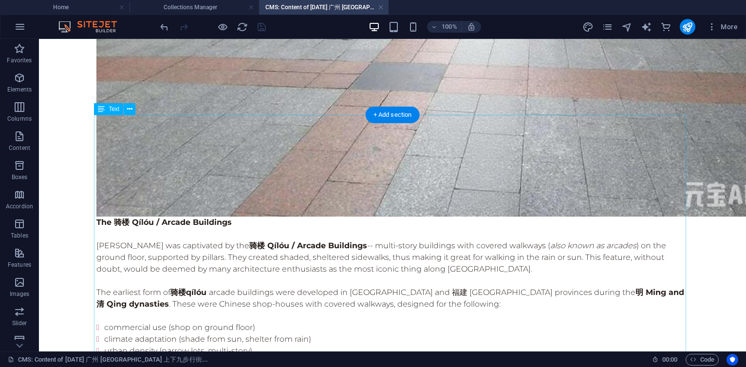
scroll to position [524, 0]
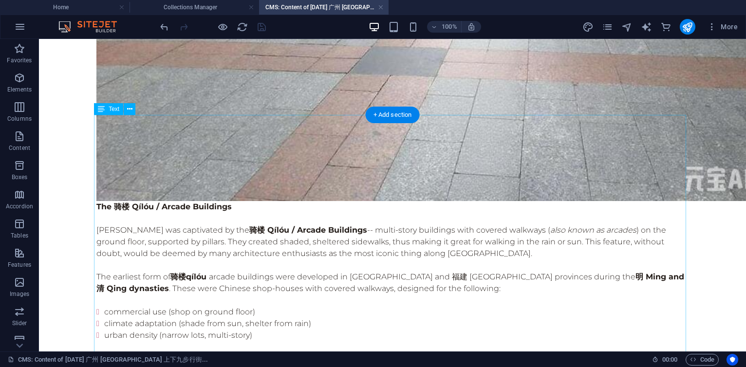
click at [291, 201] on div "The 骑楼 Qílóu / Arcade Buildings [PERSON_NAME] was captivated by the 骑楼 Qílóu / …" at bounding box center [392, 353] width 592 height 304
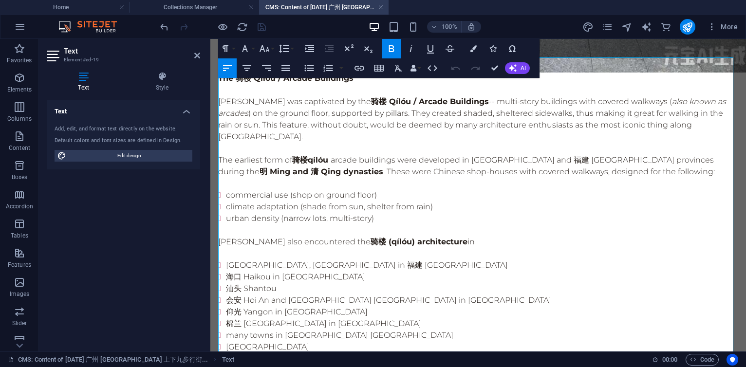
click at [406, 97] on strong "骑楼 Qílóu / Arcade Buildings" at bounding box center [430, 101] width 118 height 9
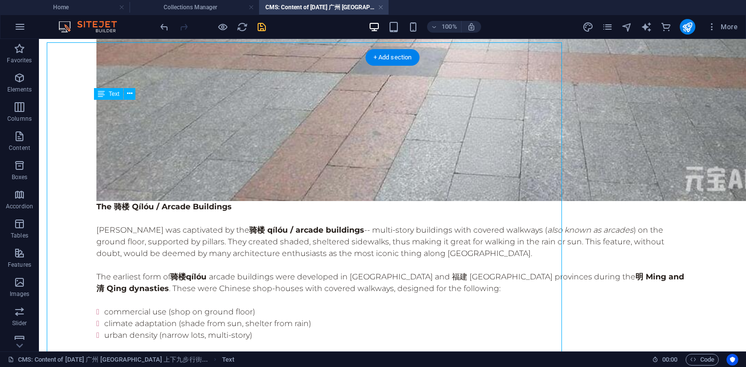
scroll to position [539, 0]
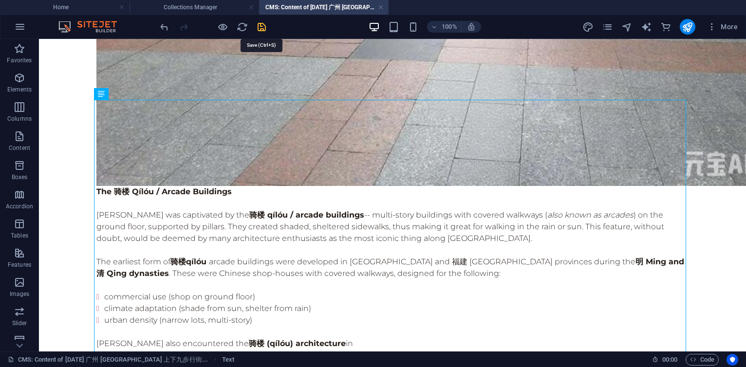
click at [259, 25] on icon "save" at bounding box center [261, 26] width 11 height 11
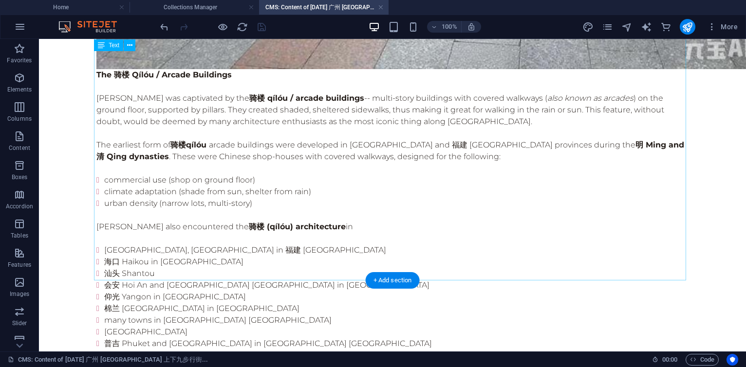
scroll to position [683, 0]
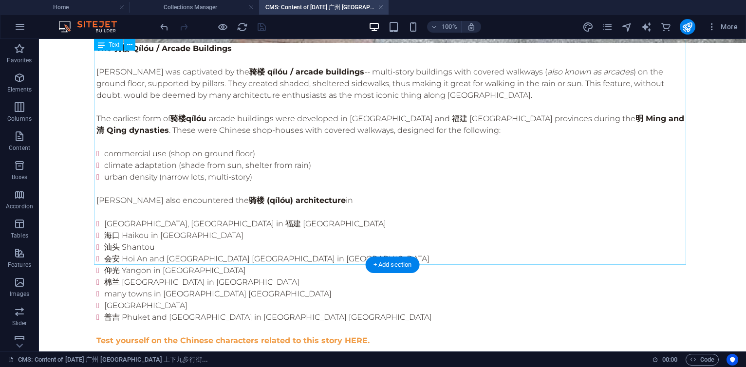
click at [149, 142] on div "The 骑楼 Qílóu / Arcade Buildings [PERSON_NAME] was captivated by the 骑楼 qílóu / …" at bounding box center [392, 195] width 592 height 304
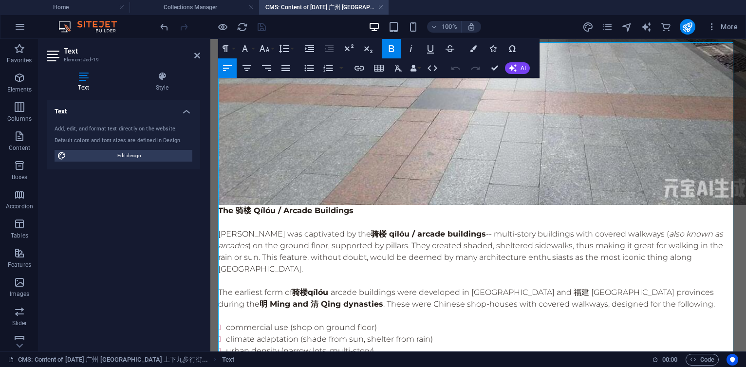
scroll to position [637, 0]
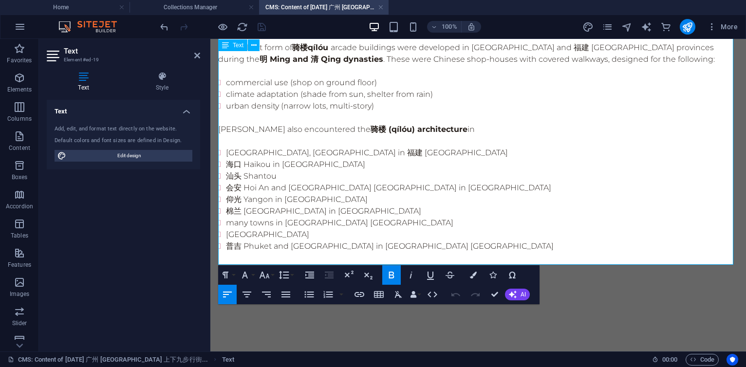
click at [274, 147] on li "[GEOGRAPHIC_DATA], [GEOGRAPHIC_DATA] in 福建 [GEOGRAPHIC_DATA]" at bounding box center [482, 153] width 513 height 12
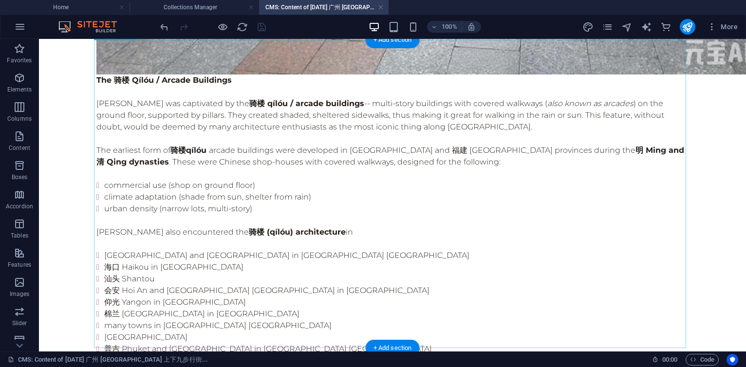
scroll to position [683, 0]
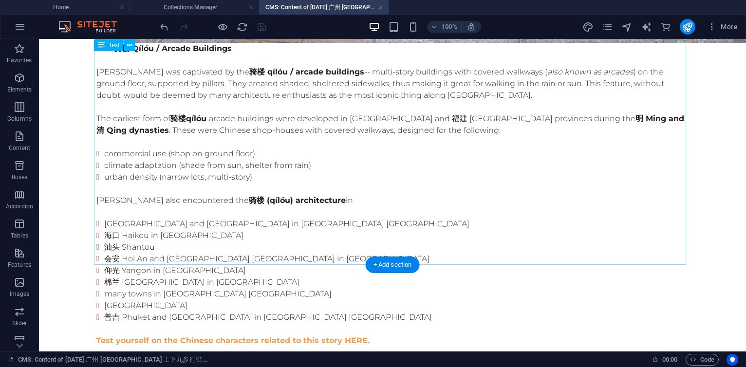
click at [384, 244] on div "The 骑楼 Qílóu / Arcade Buildings [PERSON_NAME] was captivated by the 骑楼 qílóu / …" at bounding box center [392, 195] width 592 height 304
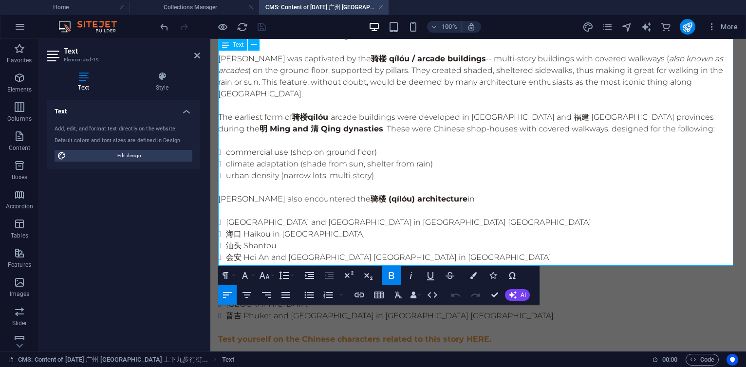
scroll to position [637, 0]
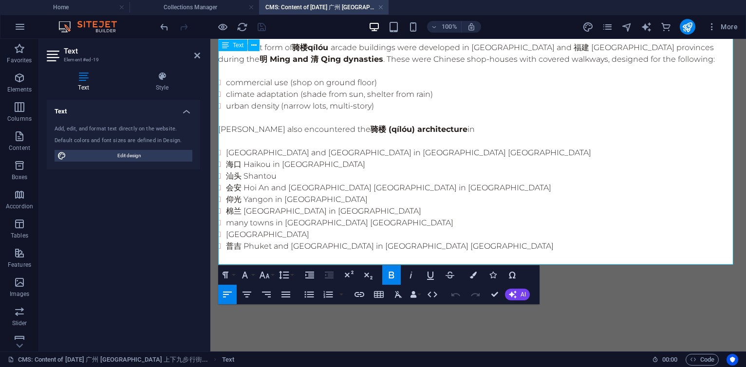
click at [517, 253] on p at bounding box center [478, 258] width 520 height 12
click at [496, 264] on p "Test yourself on the Chinese characters related to this story HERE." at bounding box center [478, 270] width 520 height 12
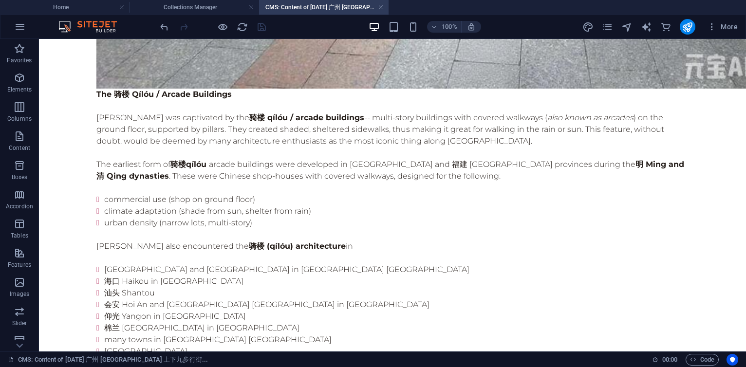
scroll to position [694, 0]
